Goal: Task Accomplishment & Management: Use online tool/utility

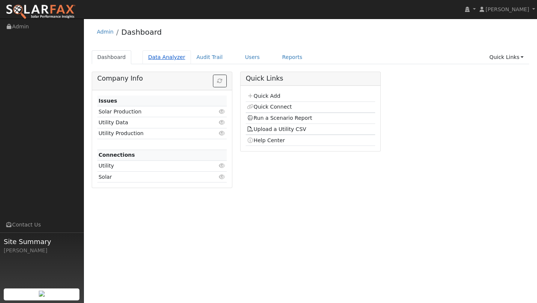
click at [154, 57] on link "Data Analyzer" at bounding box center [166, 57] width 48 height 14
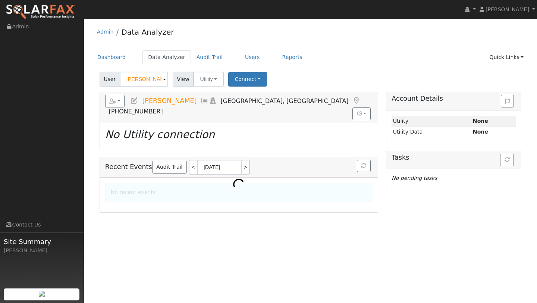
click at [134, 80] on input "[PERSON_NAME]" at bounding box center [144, 79] width 48 height 15
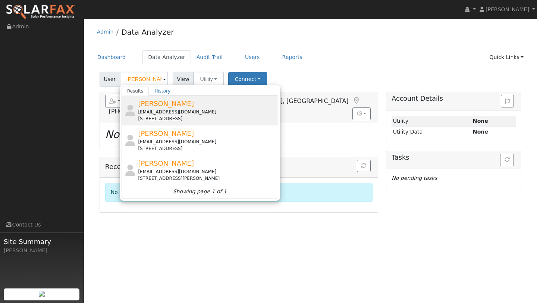
click at [145, 102] on span "[PERSON_NAME]" at bounding box center [166, 104] width 56 height 8
type input "[PERSON_NAME]"
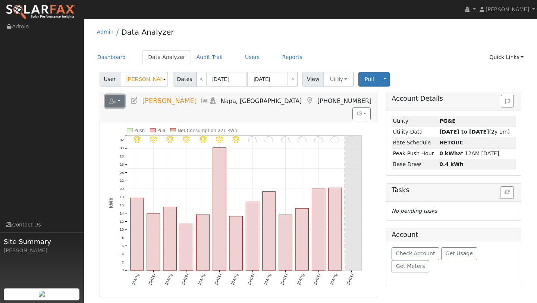
click at [119, 104] on button "button" at bounding box center [115, 101] width 20 height 13
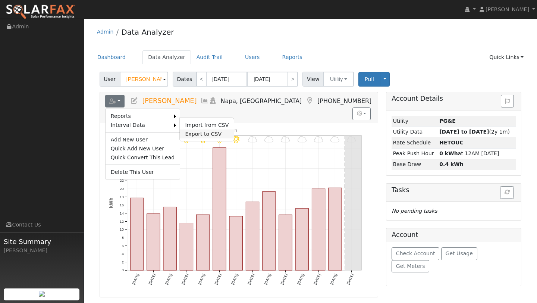
click at [187, 130] on link "Export to CSV" at bounding box center [207, 133] width 54 height 9
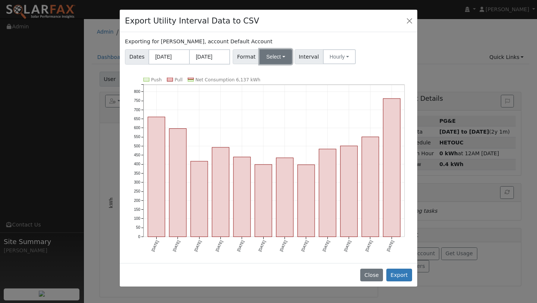
click at [269, 49] on button "Select" at bounding box center [275, 56] width 32 height 15
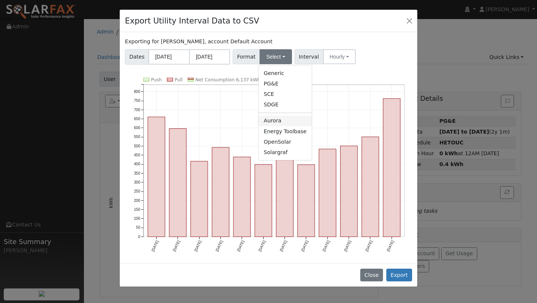
click at [271, 117] on link "Aurora" at bounding box center [284, 121] width 53 height 10
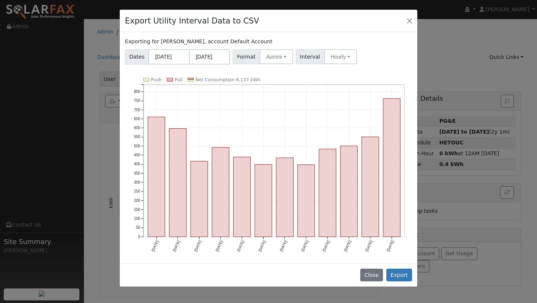
click at [394, 281] on div "Close Export" at bounding box center [268, 274] width 297 height 23
click at [394, 272] on button "Export" at bounding box center [399, 274] width 26 height 13
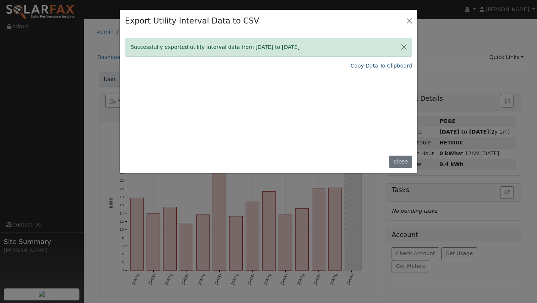
click at [370, 63] on link "Copy Data To Clipboard" at bounding box center [380, 66] width 61 height 8
click at [402, 20] on div "Export Utility Interval Data to CSV" at bounding box center [268, 21] width 297 height 23
click at [406, 18] on button "Close" at bounding box center [409, 20] width 10 height 10
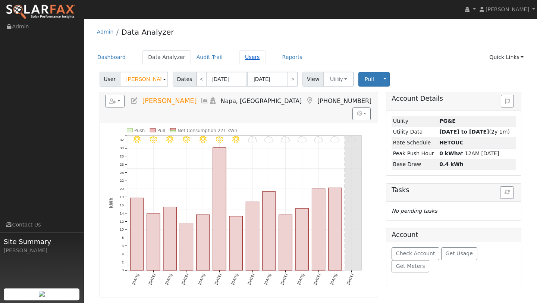
click at [241, 53] on link "Users" at bounding box center [252, 57] width 26 height 14
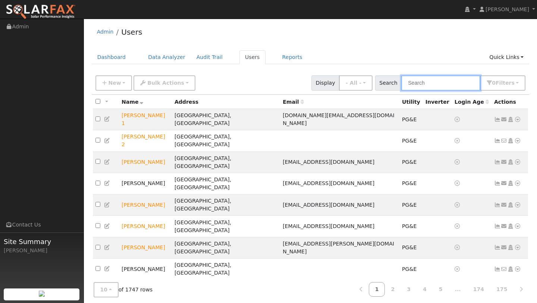
click at [447, 84] on input "text" at bounding box center [440, 82] width 79 height 15
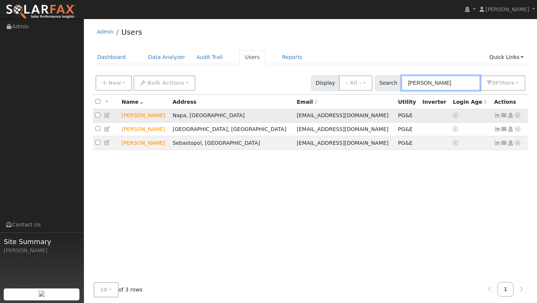
type input "[PERSON_NAME]"
click at [518, 116] on icon at bounding box center [517, 115] width 7 height 5
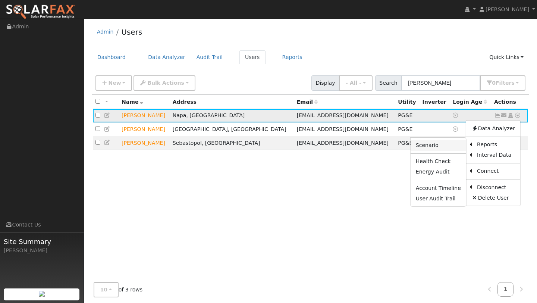
click at [452, 147] on link "Scenario" at bounding box center [438, 145] width 56 height 10
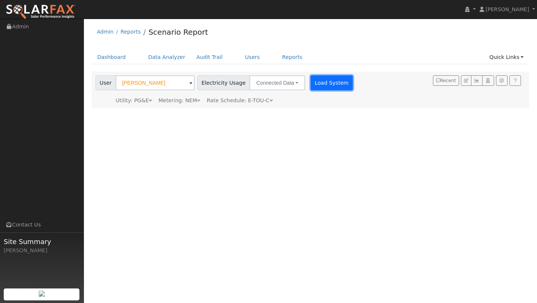
click at [310, 86] on button "Load System" at bounding box center [331, 82] width 42 height 15
